Goal: Task Accomplishment & Management: Manage account settings

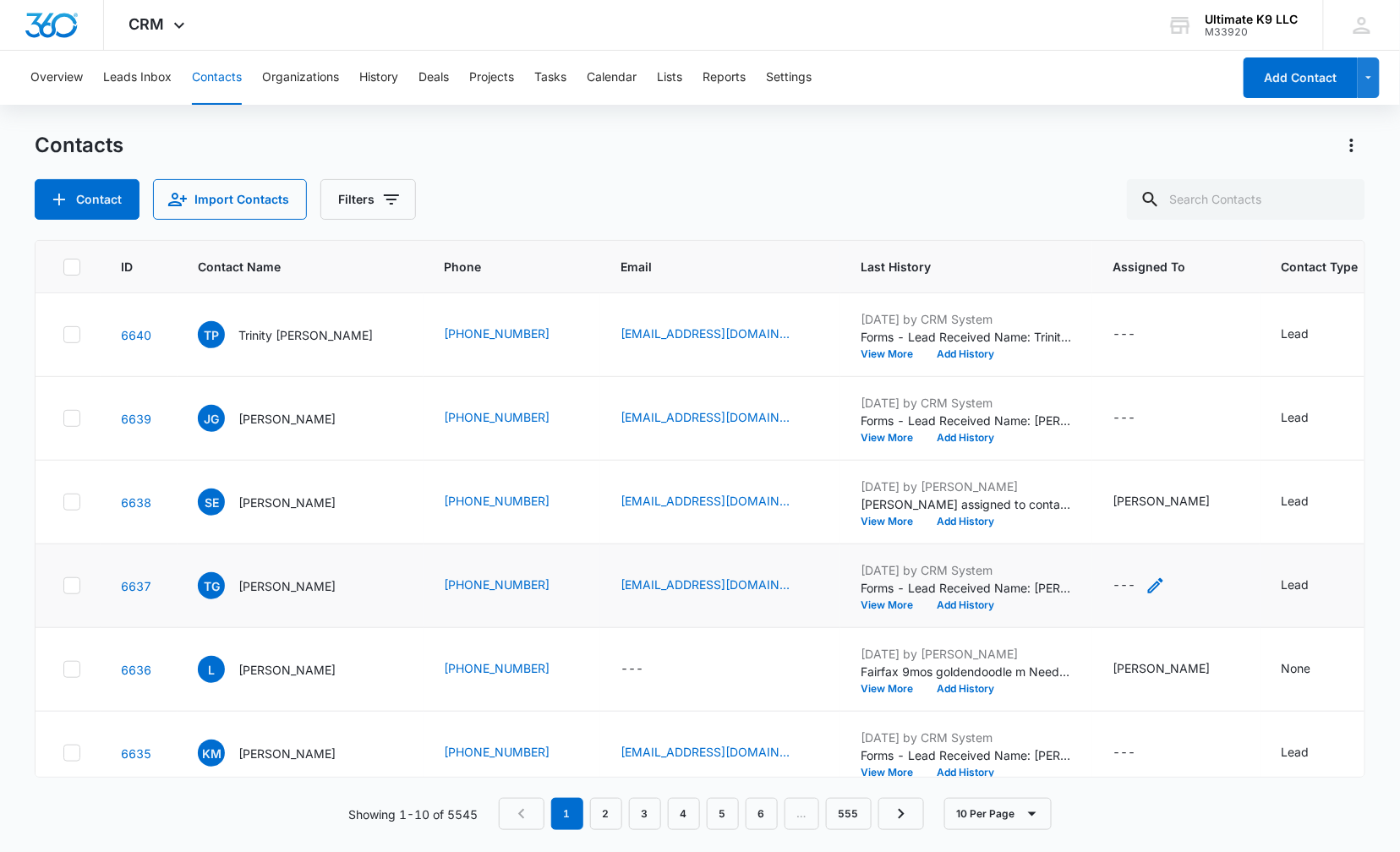
click at [1112, 582] on div "---" at bounding box center [1123, 586] width 23 height 21
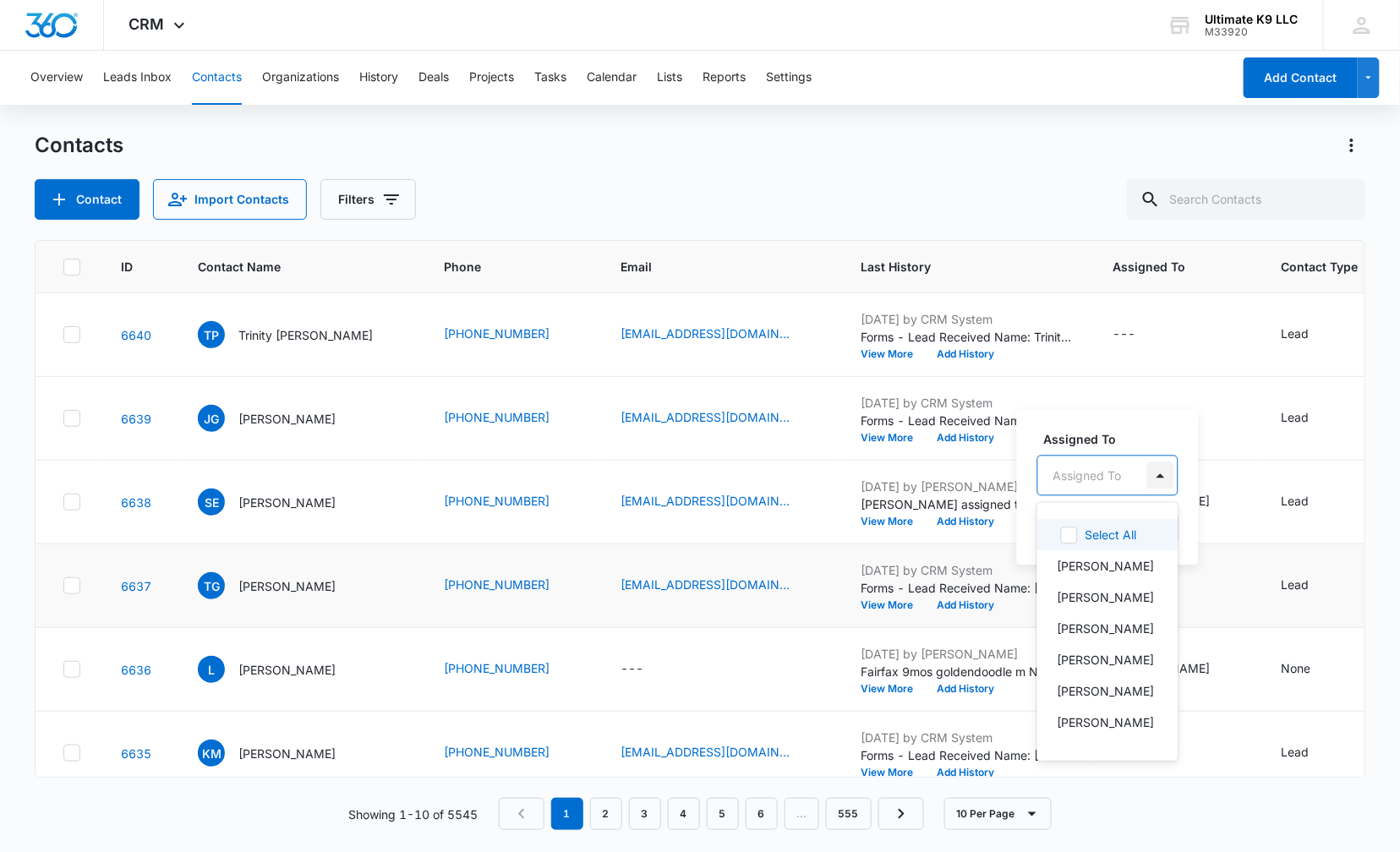
click at [1150, 482] on div at bounding box center [1161, 476] width 27 height 27
click at [1107, 631] on p "[PERSON_NAME]" at bounding box center [1106, 629] width 97 height 18
click at [1157, 432] on label "Assigned To" at bounding box center [1140, 438] width 193 height 18
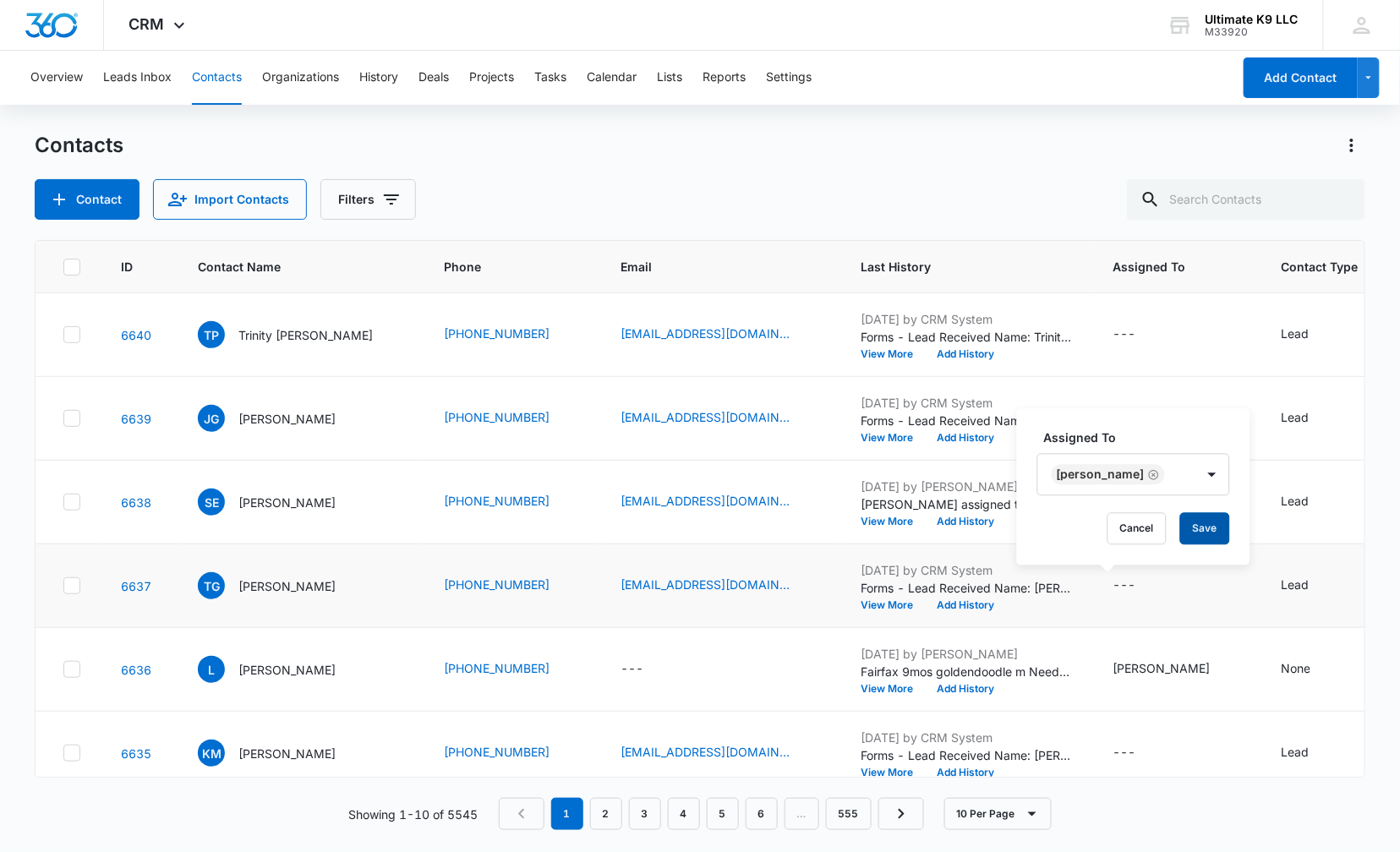
click at [1180, 526] on button "Save" at bounding box center [1204, 529] width 50 height 32
